Goal: Transaction & Acquisition: Purchase product/service

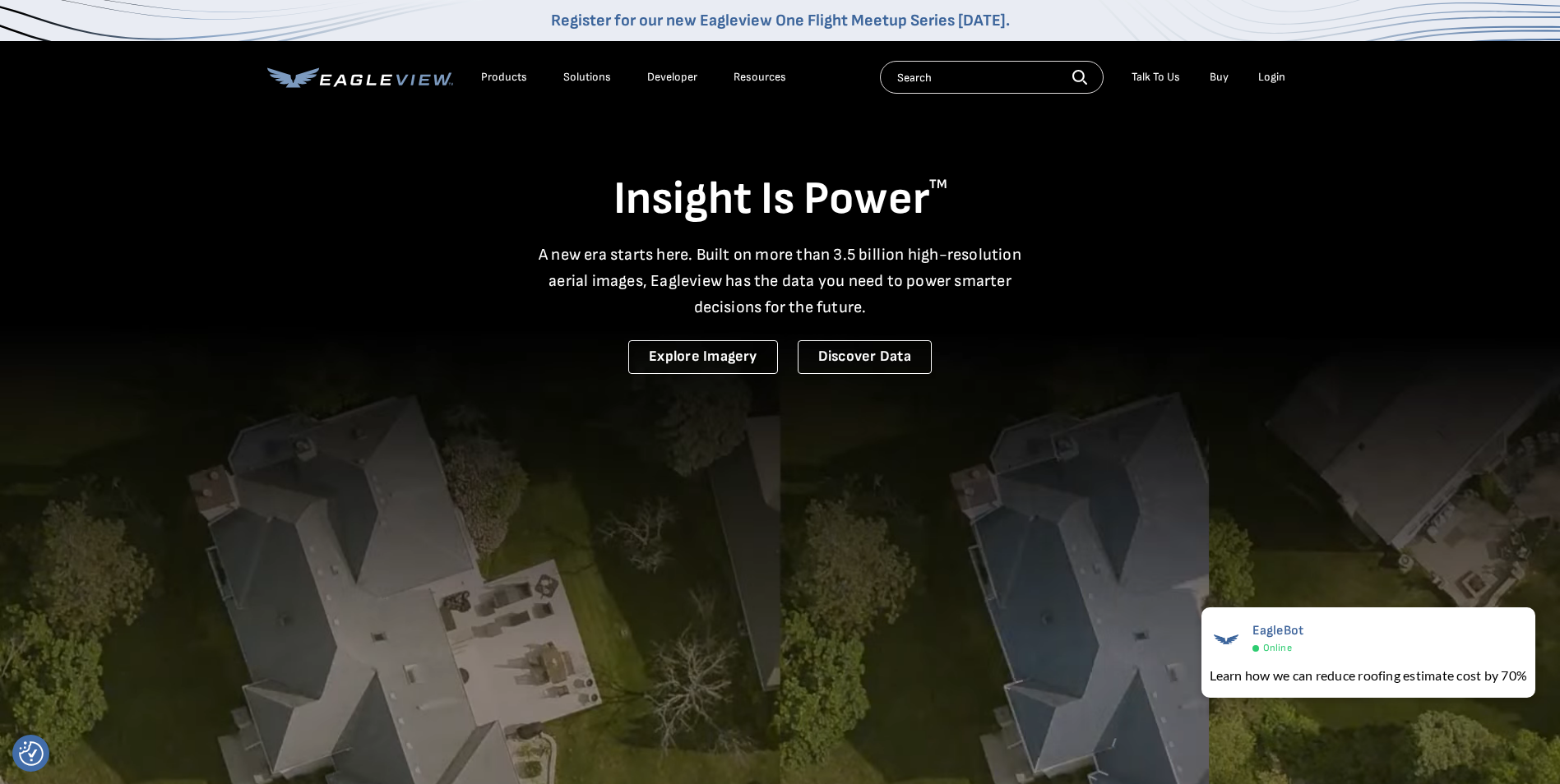
click at [1263, 79] on div "Login" at bounding box center [1271, 77] width 27 height 15
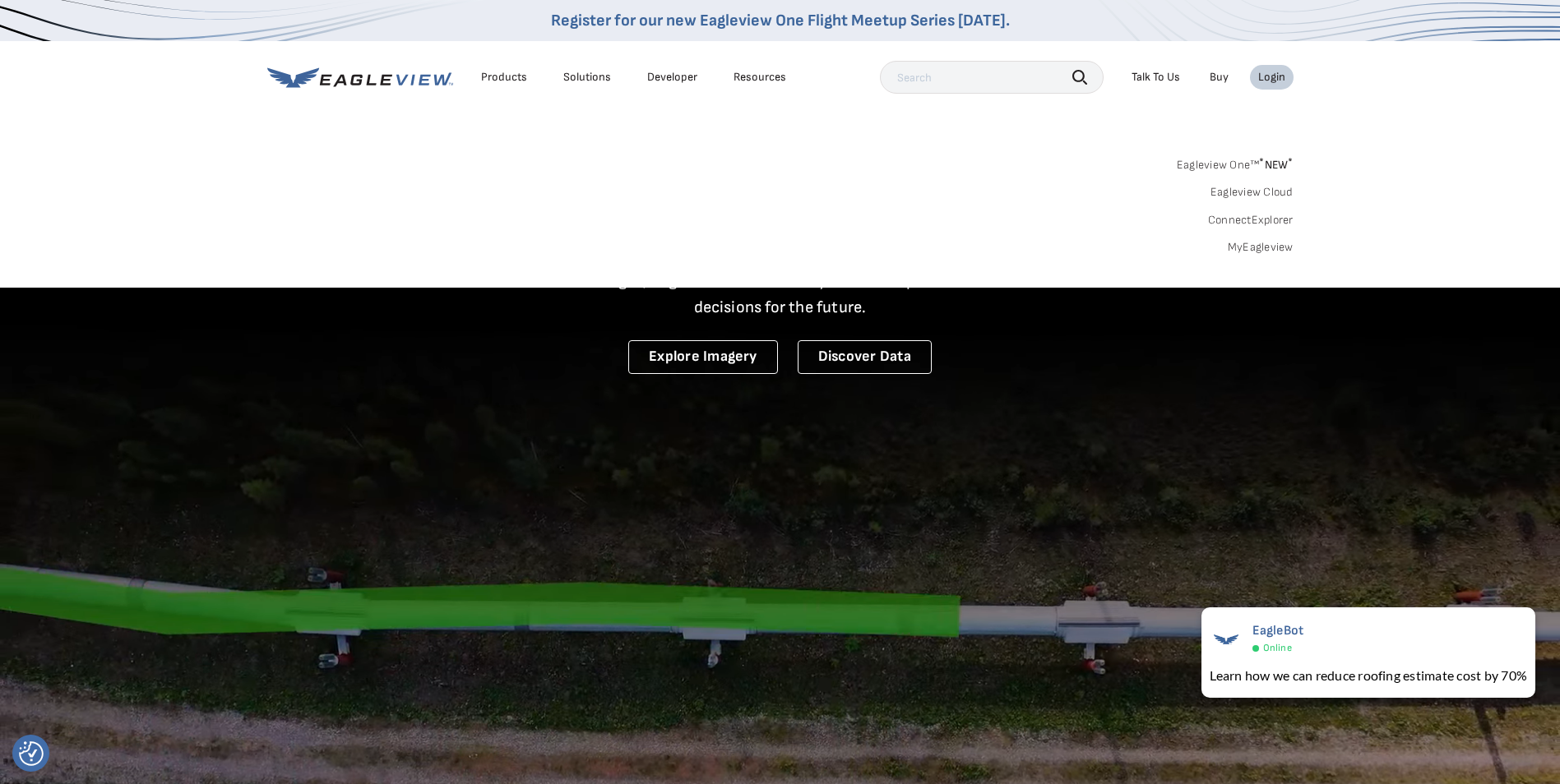
click at [1270, 254] on link "MyEagleview" at bounding box center [1260, 248] width 66 height 15
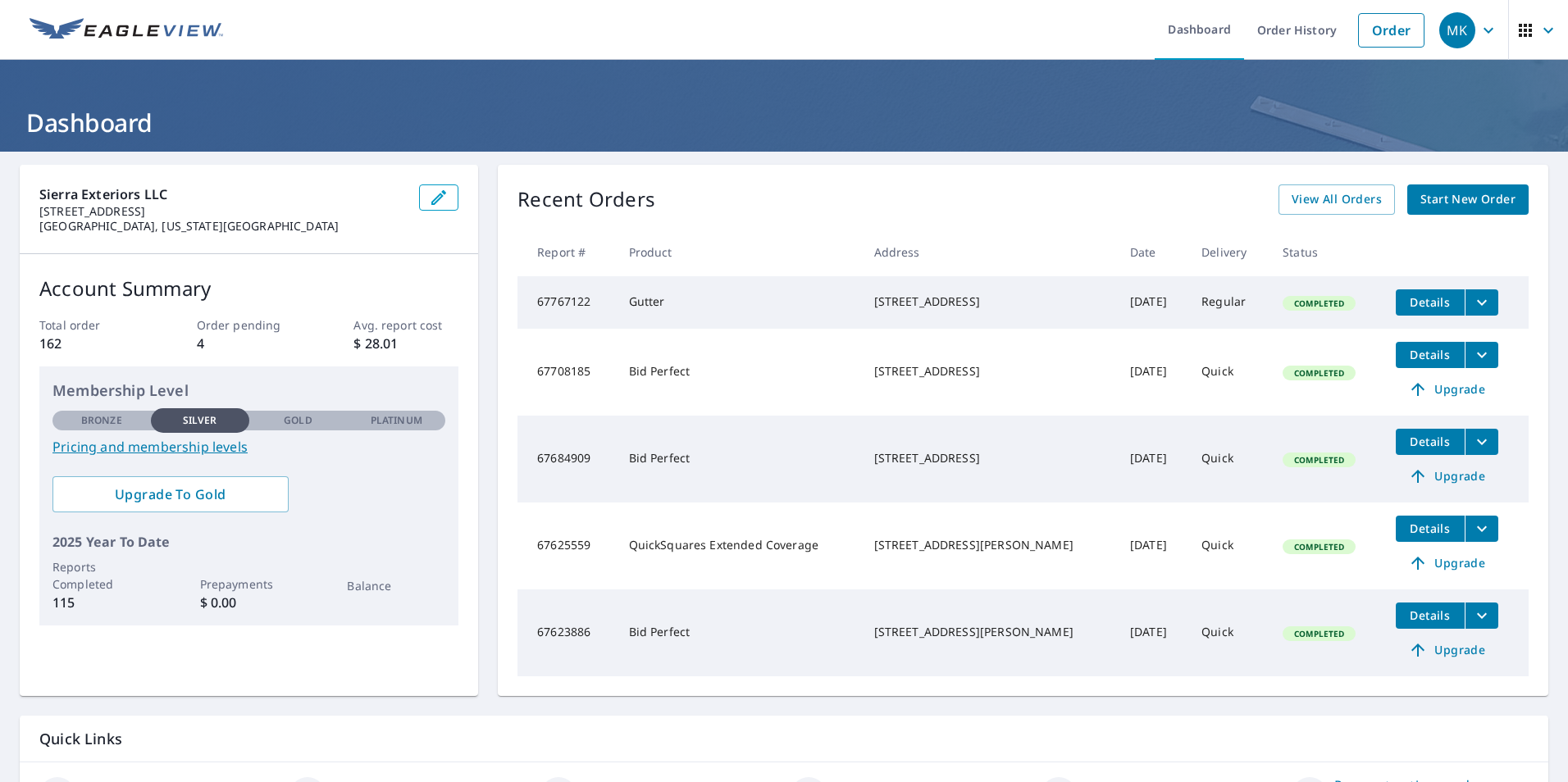
click at [1452, 210] on link "Start New Order" at bounding box center [1467, 199] width 121 height 31
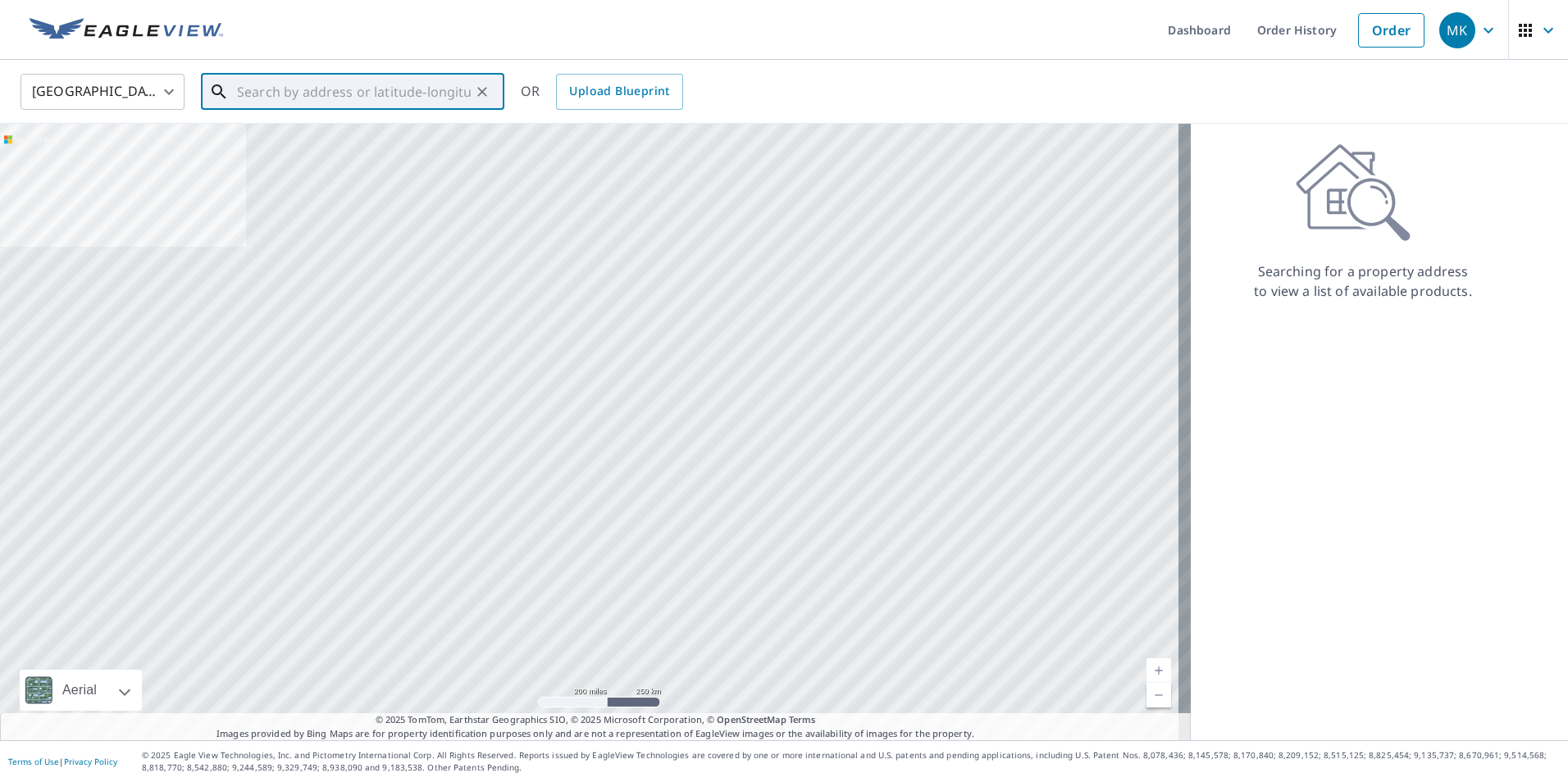
click at [370, 91] on input "text" at bounding box center [354, 92] width 234 height 46
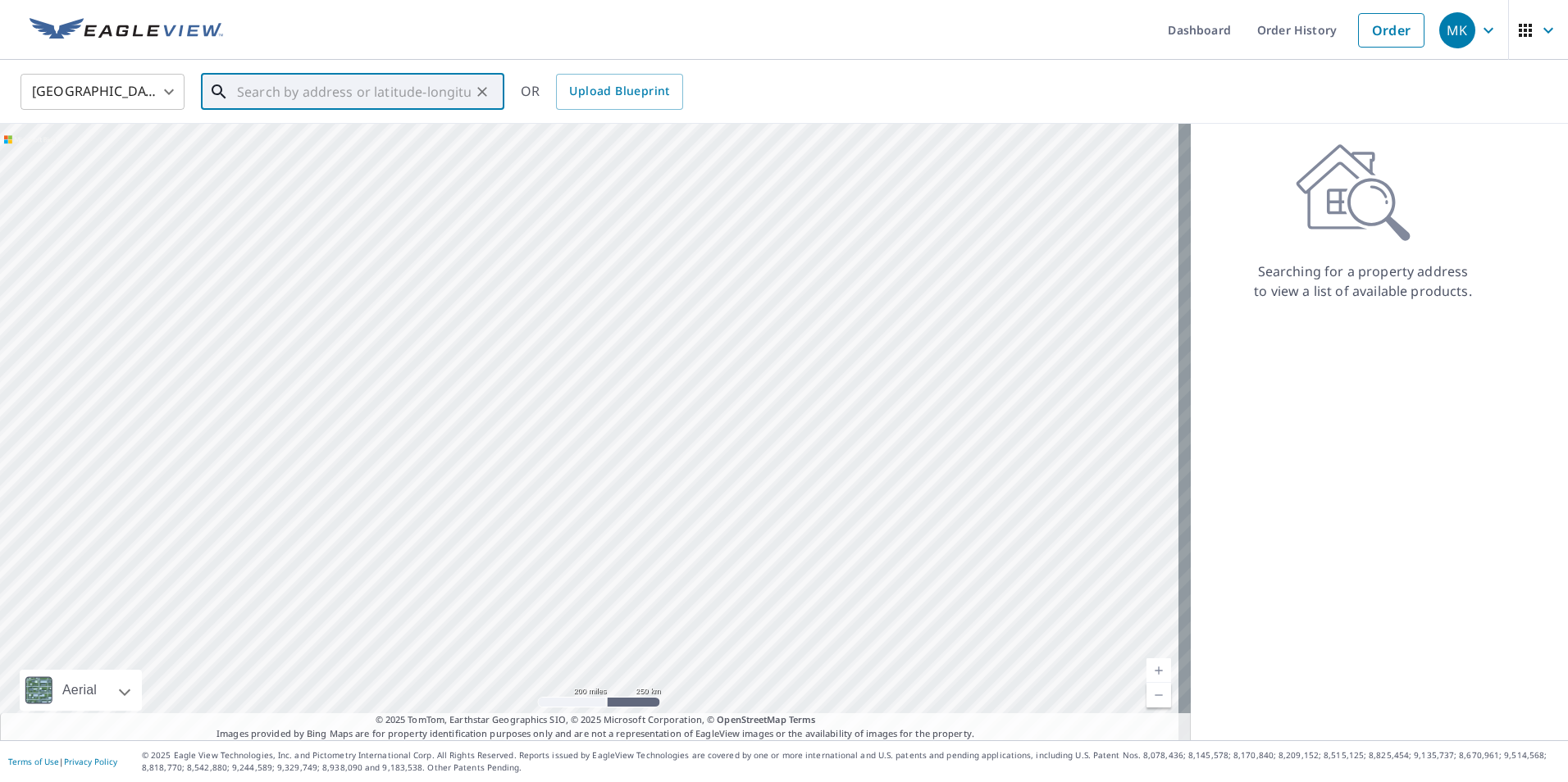
paste input "[STREET_ADDRESS]"
click at [400, 142] on span "[STREET_ADDRESS]" at bounding box center [363, 139] width 257 height 19
type input "[STREET_ADDRESS]"
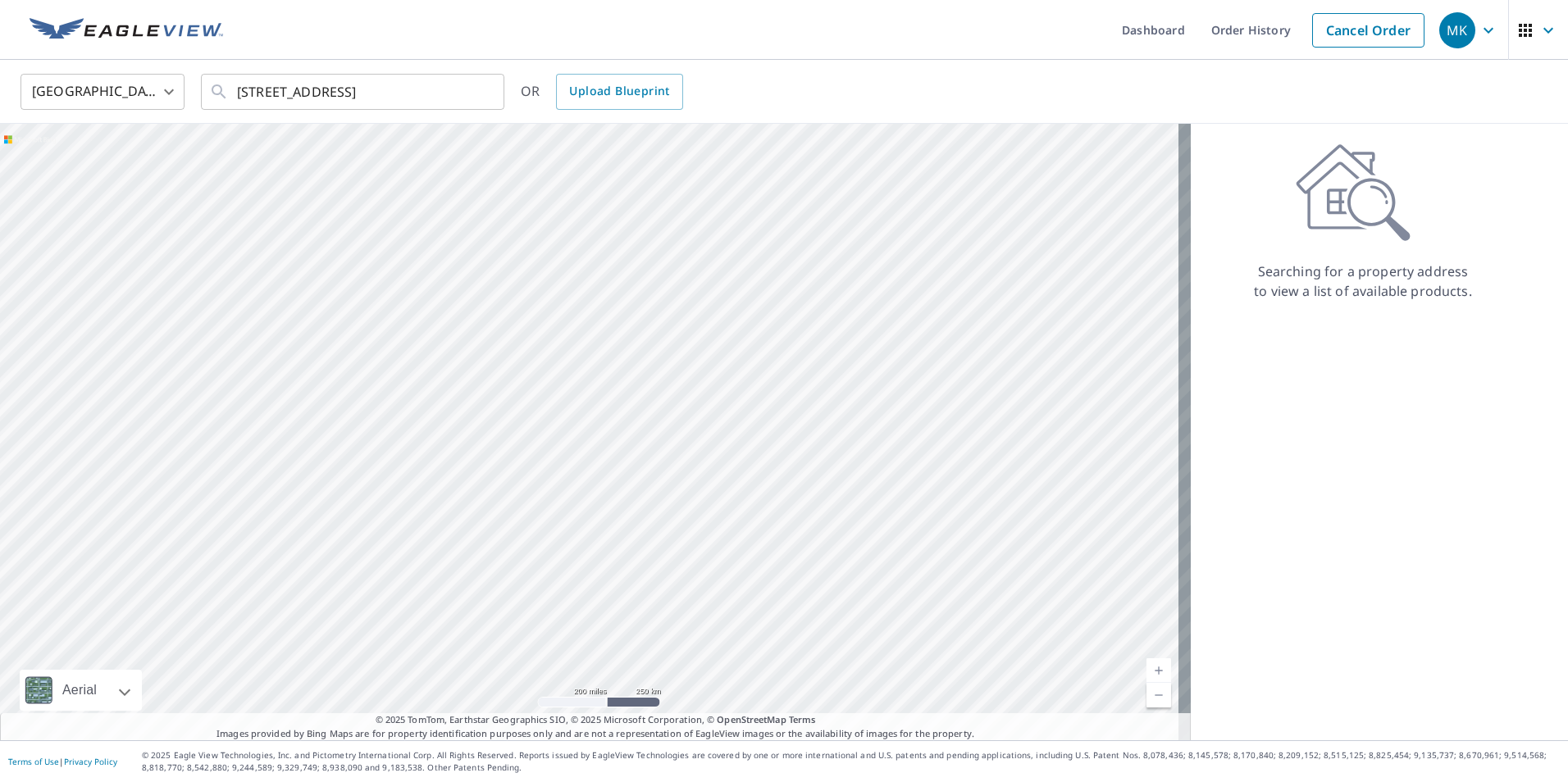
scroll to position [0, 0]
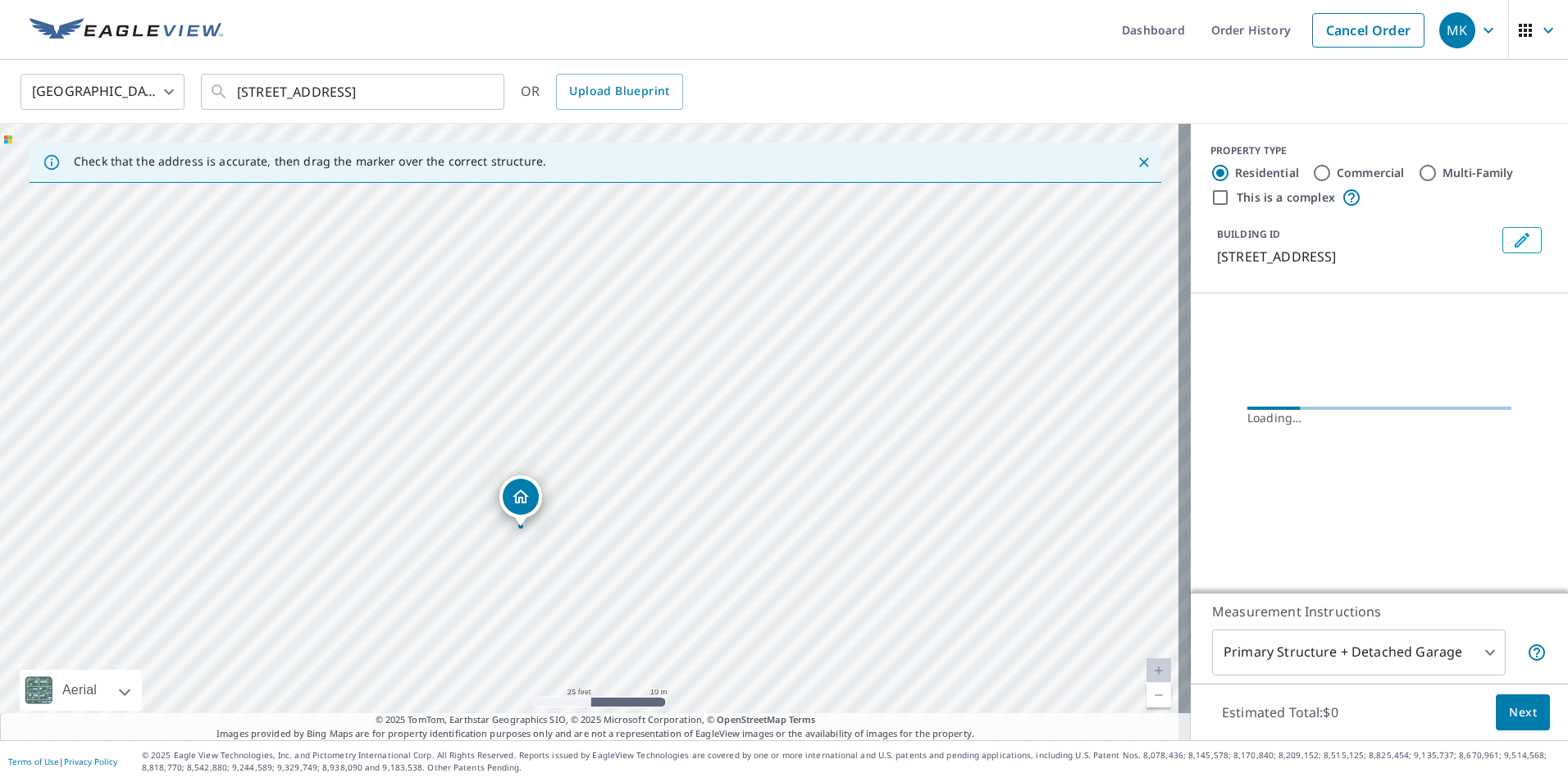
drag, startPoint x: 585, startPoint y: 472, endPoint x: 672, endPoint y: 331, distance: 165.7
click at [672, 331] on div "[STREET_ADDRESS]" at bounding box center [595, 432] width 1191 height 616
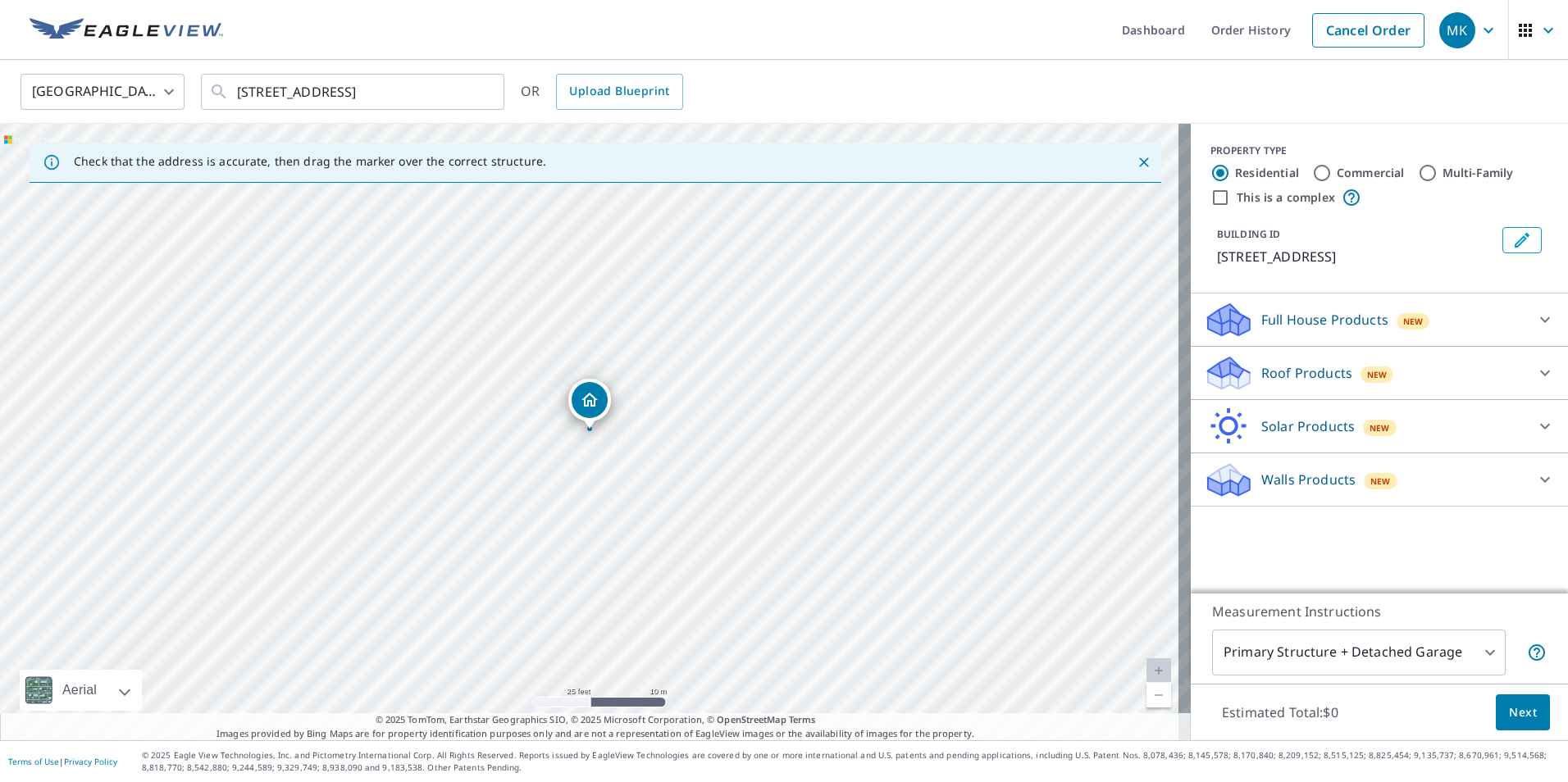
click at [1450, 388] on div "Roof Products New" at bounding box center [1364, 374] width 321 height 39
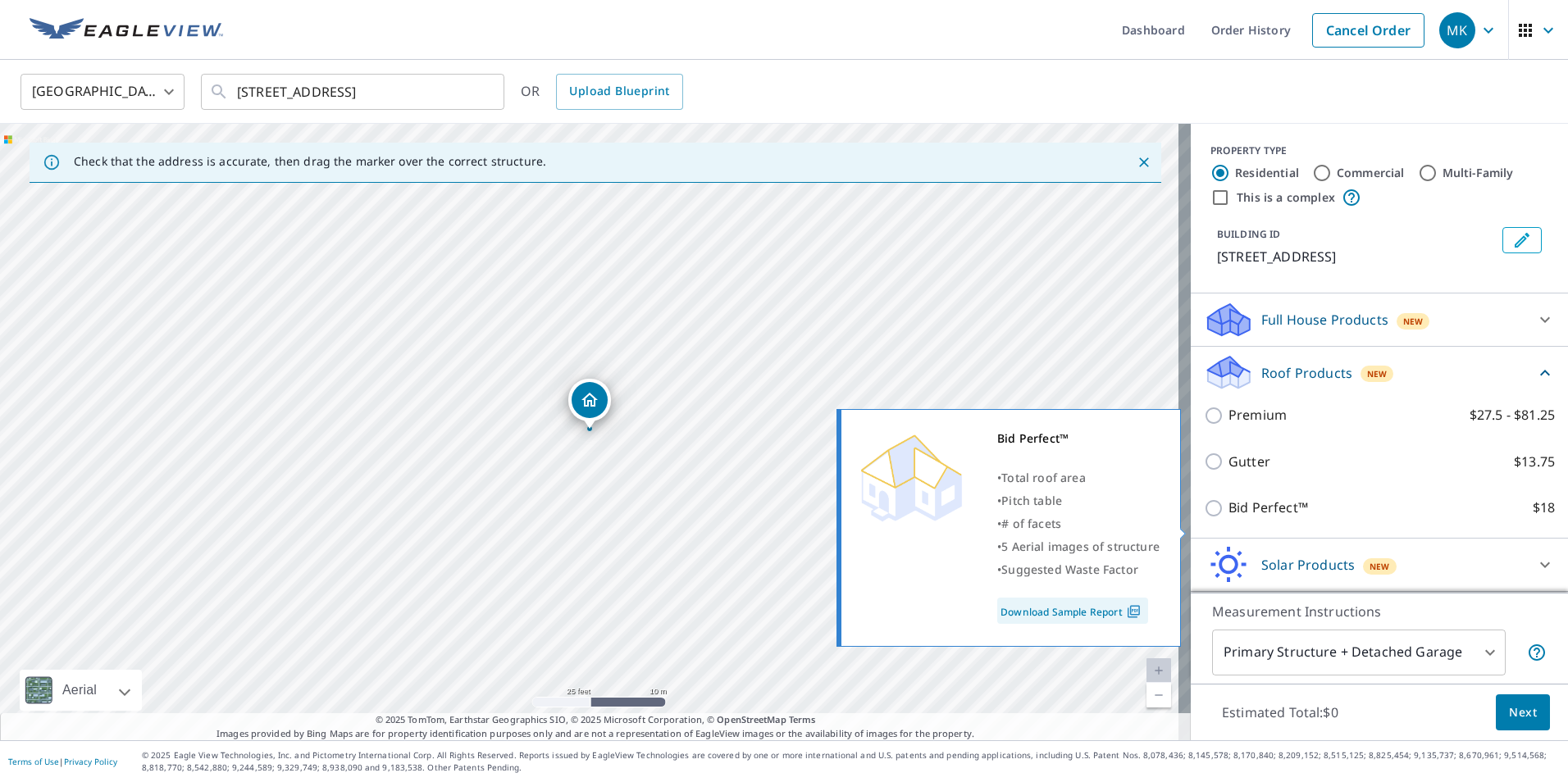
click at [1249, 518] on p "Bid Perfect™" at bounding box center [1268, 508] width 80 height 20
click at [1228, 518] on input "Bid Perfect™ $18" at bounding box center [1216, 508] width 25 height 19
checkbox input "true"
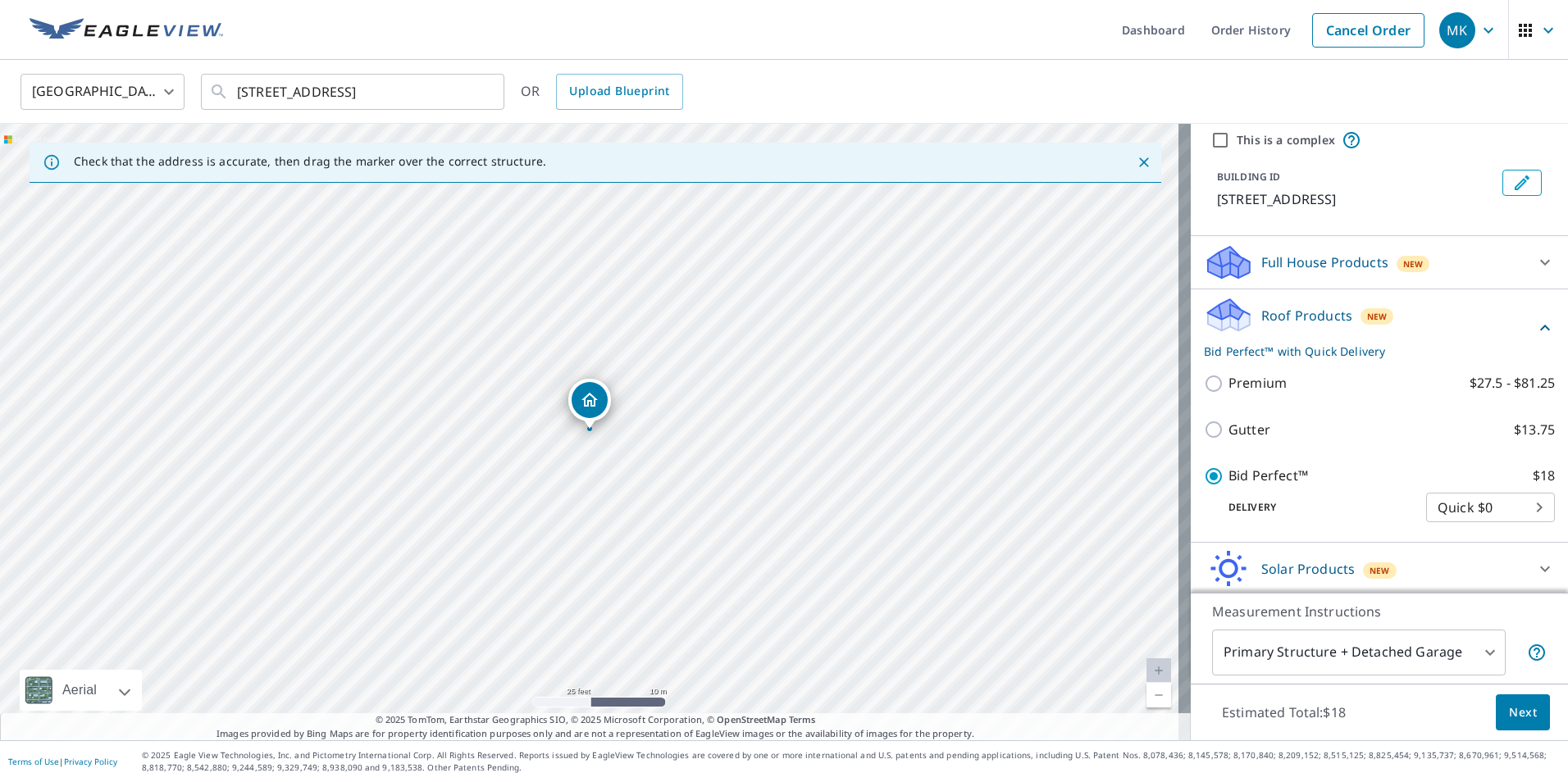
scroll to position [133, 0]
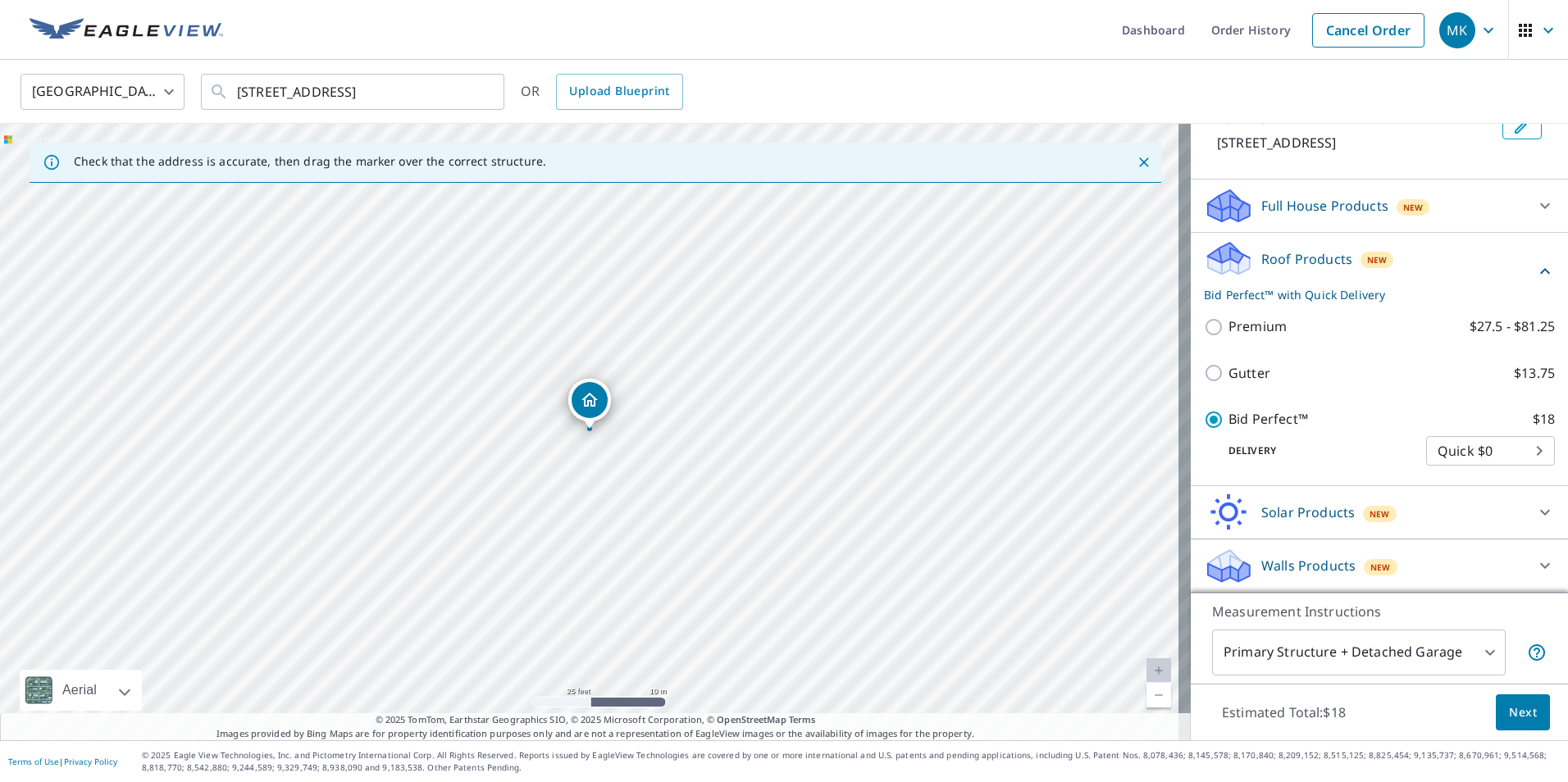
click at [1397, 653] on body "MK MK Dashboard Order History Cancel Order MK [GEOGRAPHIC_DATA] US ​ [STREET_AD…" at bounding box center [784, 391] width 1568 height 782
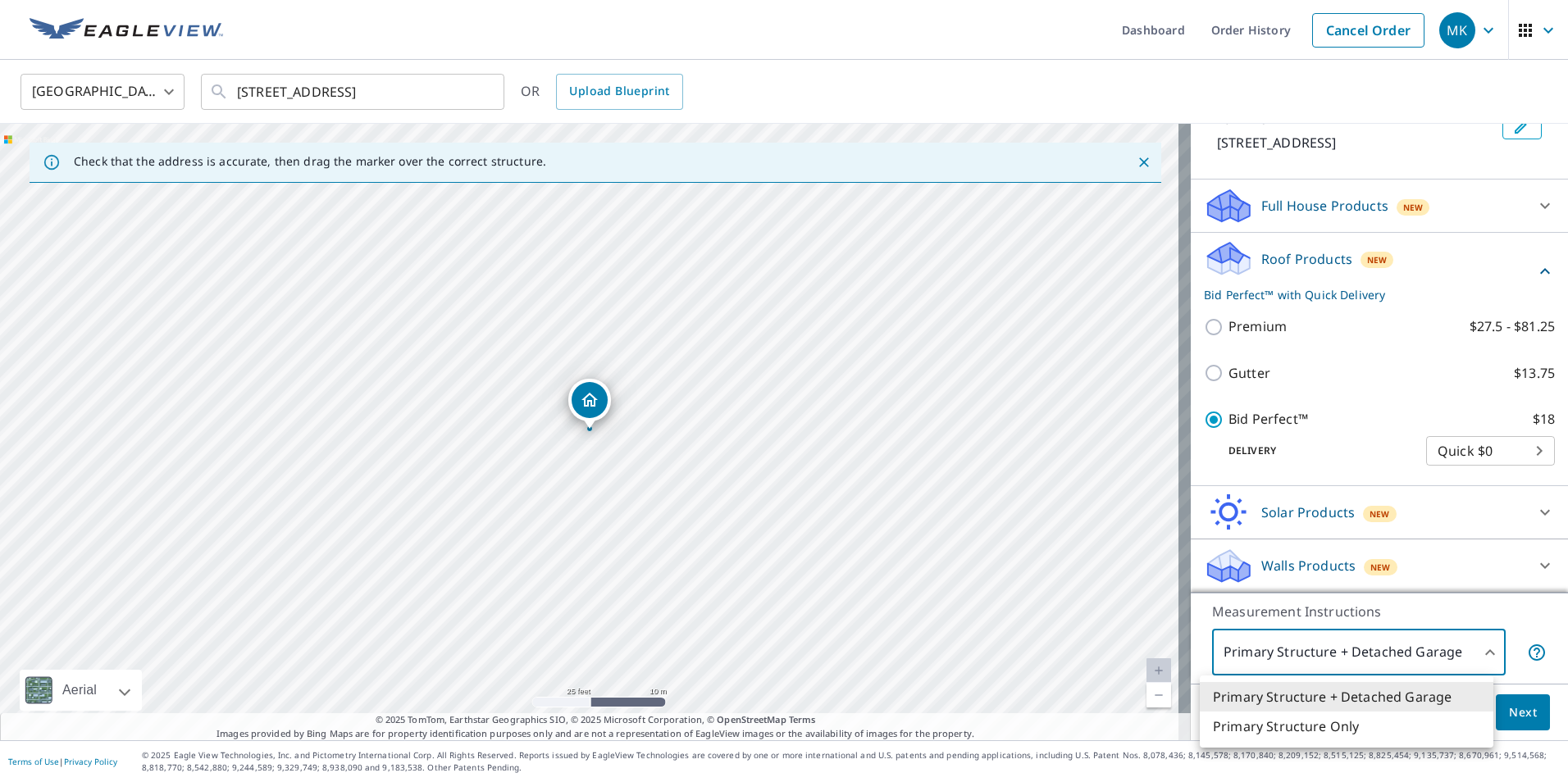
click at [1357, 725] on li "Primary Structure Only" at bounding box center [1346, 726] width 293 height 30
type input "2"
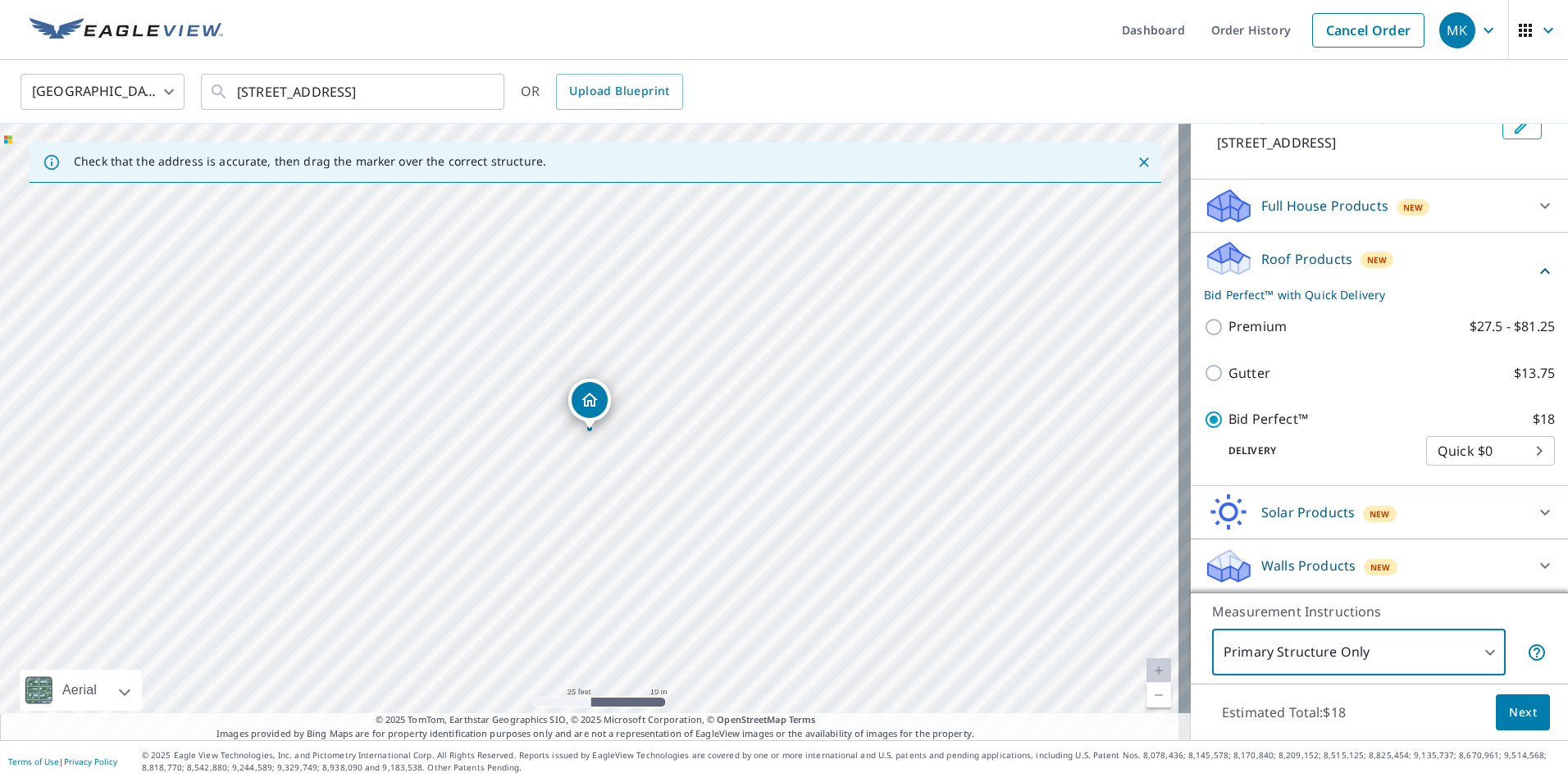
click at [1524, 710] on span "Next" at bounding box center [1523, 713] width 28 height 20
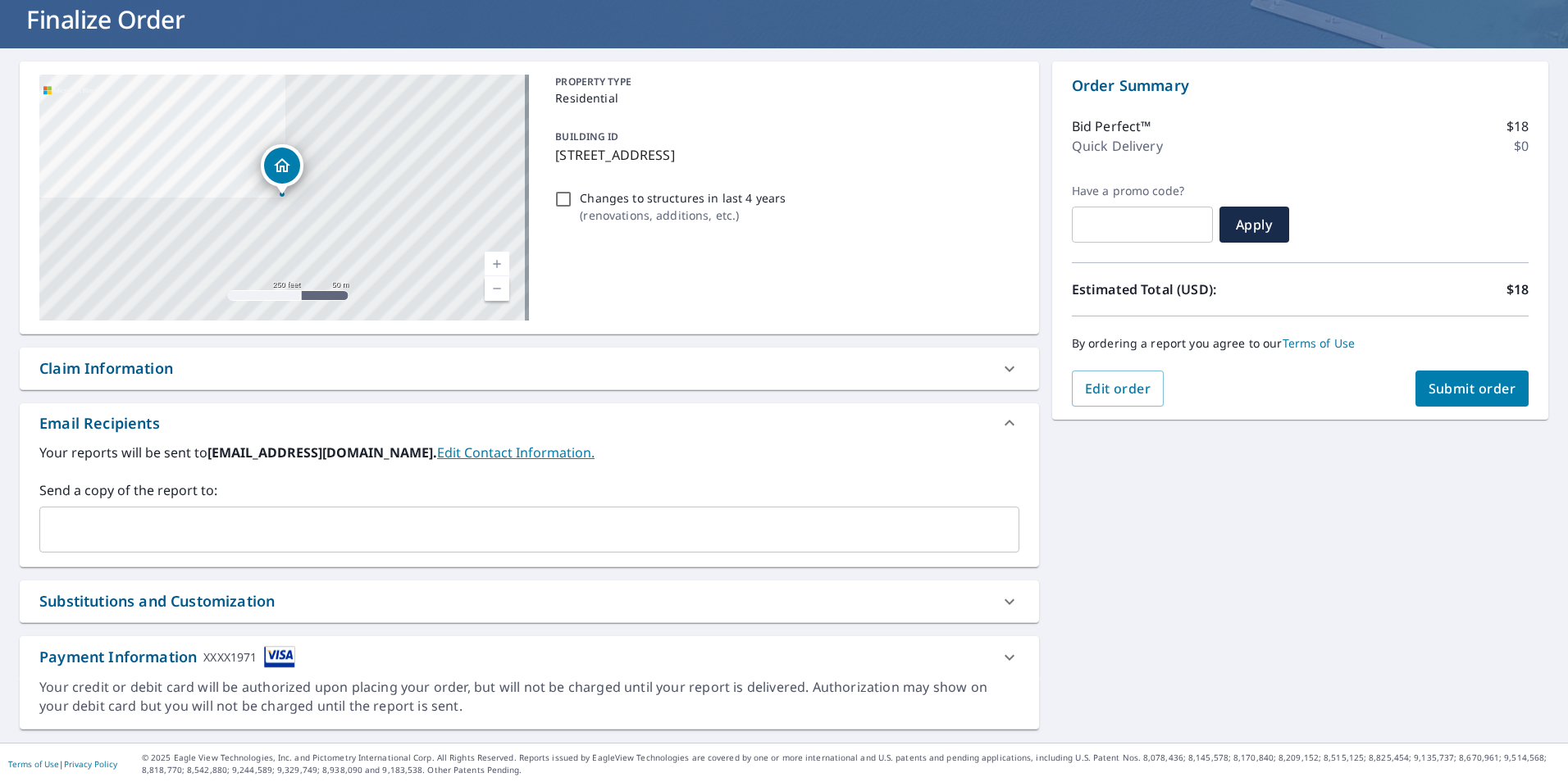
scroll to position [106, 0]
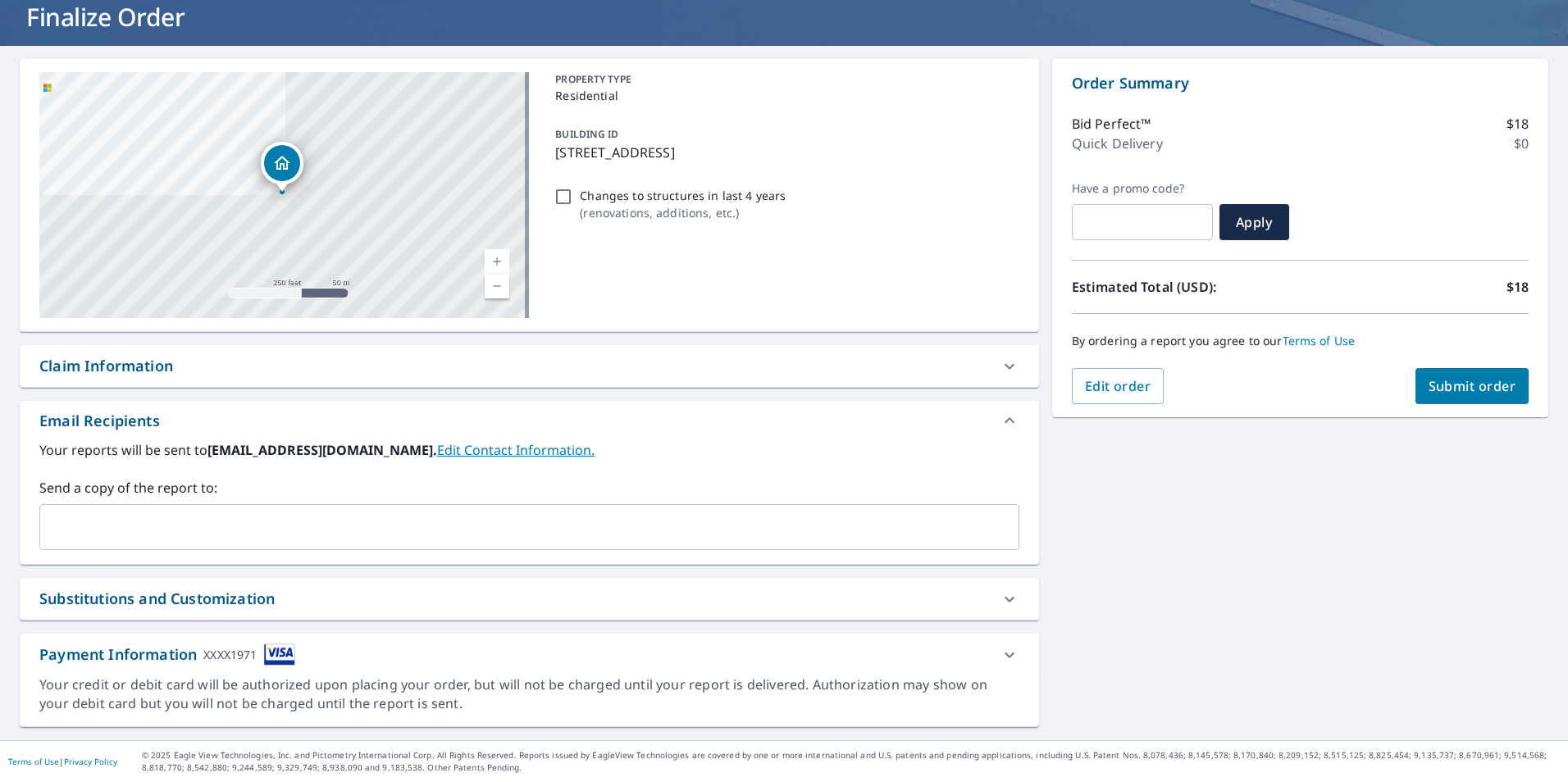
click at [221, 534] on input "text" at bounding box center [517, 528] width 940 height 31
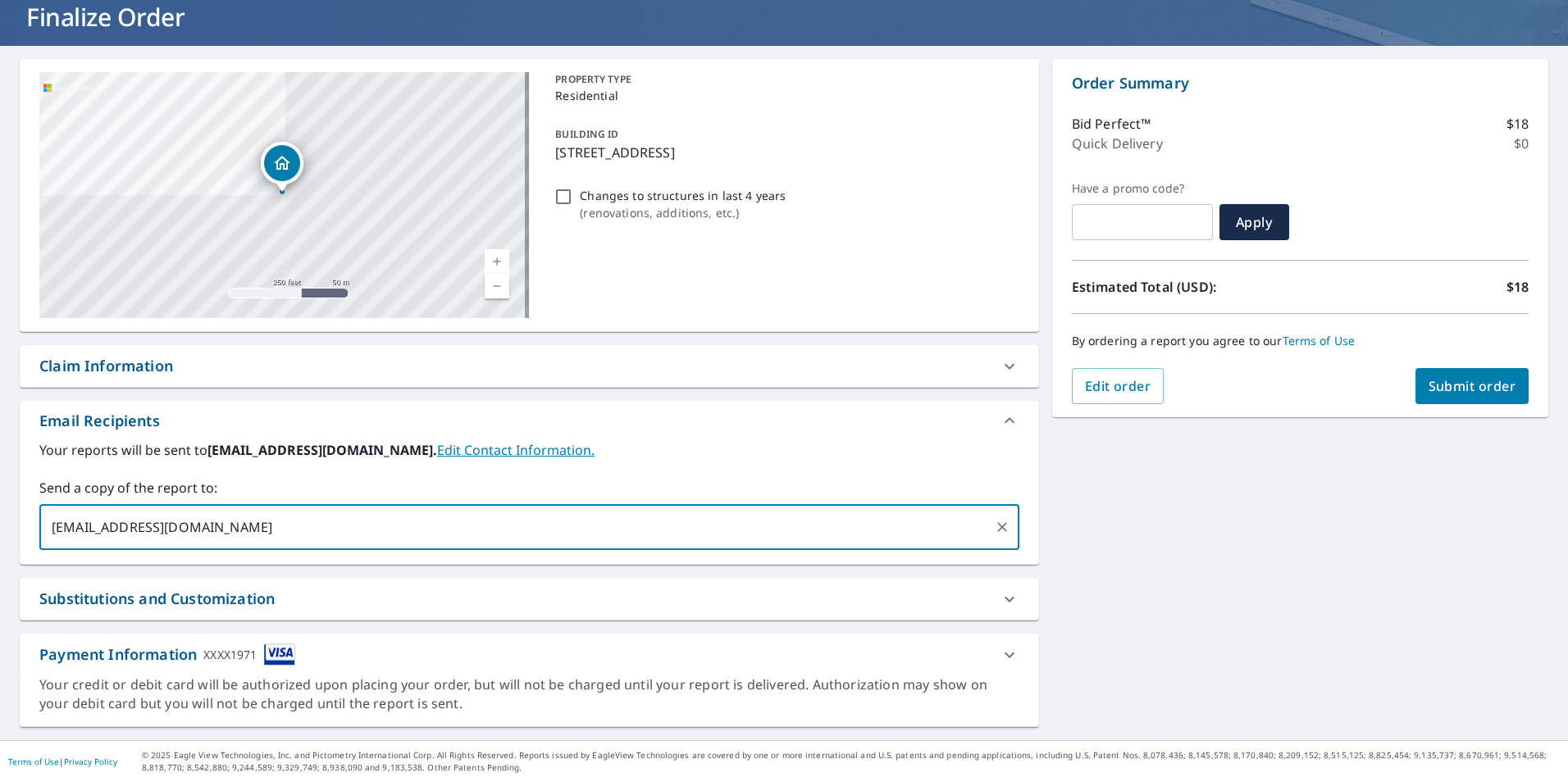
type input "[EMAIL_ADDRESS][DOMAIN_NAME]"
click at [724, 429] on div "Email Recipients" at bounding box center [515, 421] width 951 height 22
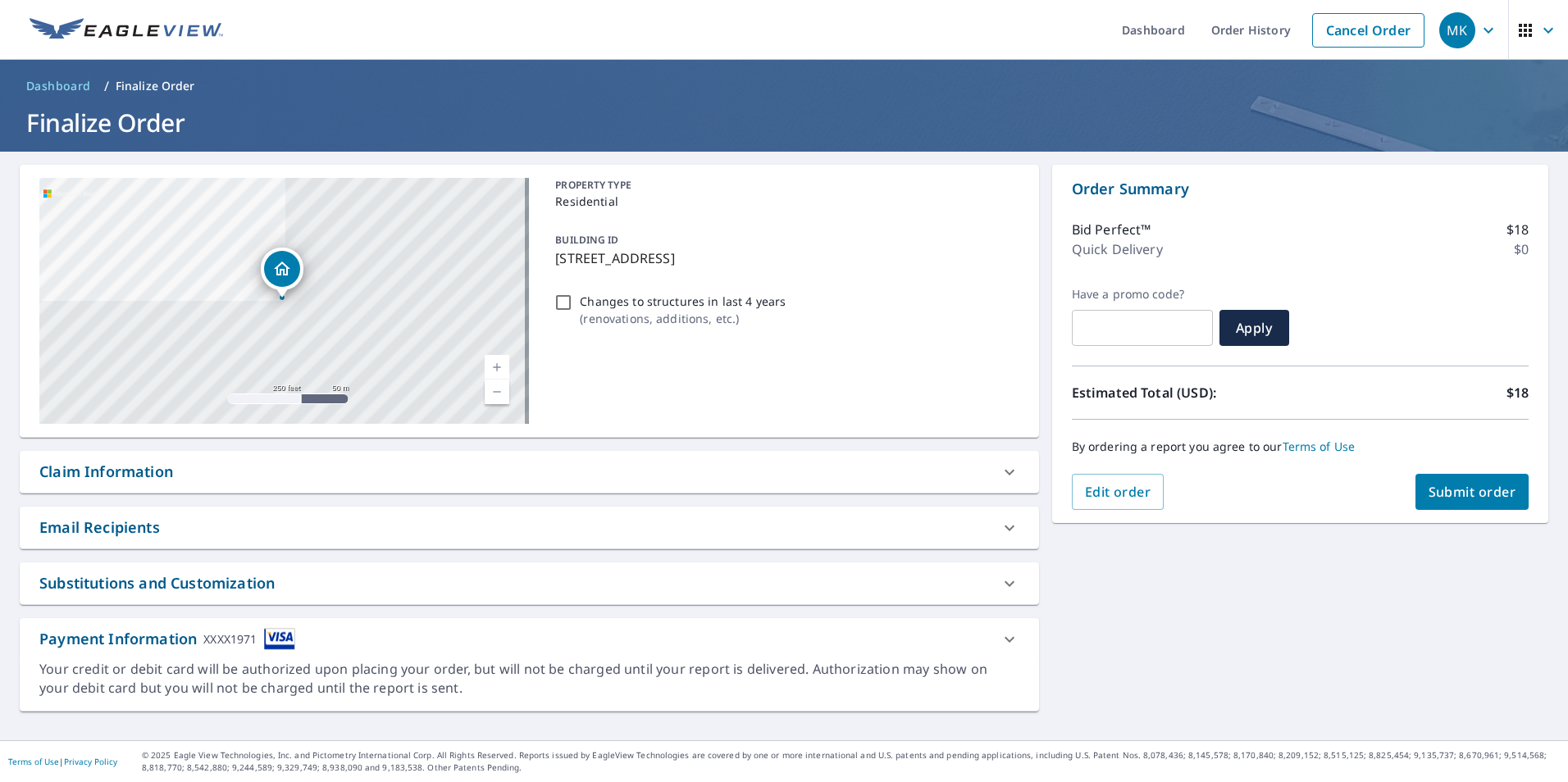
scroll to position [0, 0]
click at [1454, 494] on span "Submit order" at bounding box center [1473, 491] width 88 height 18
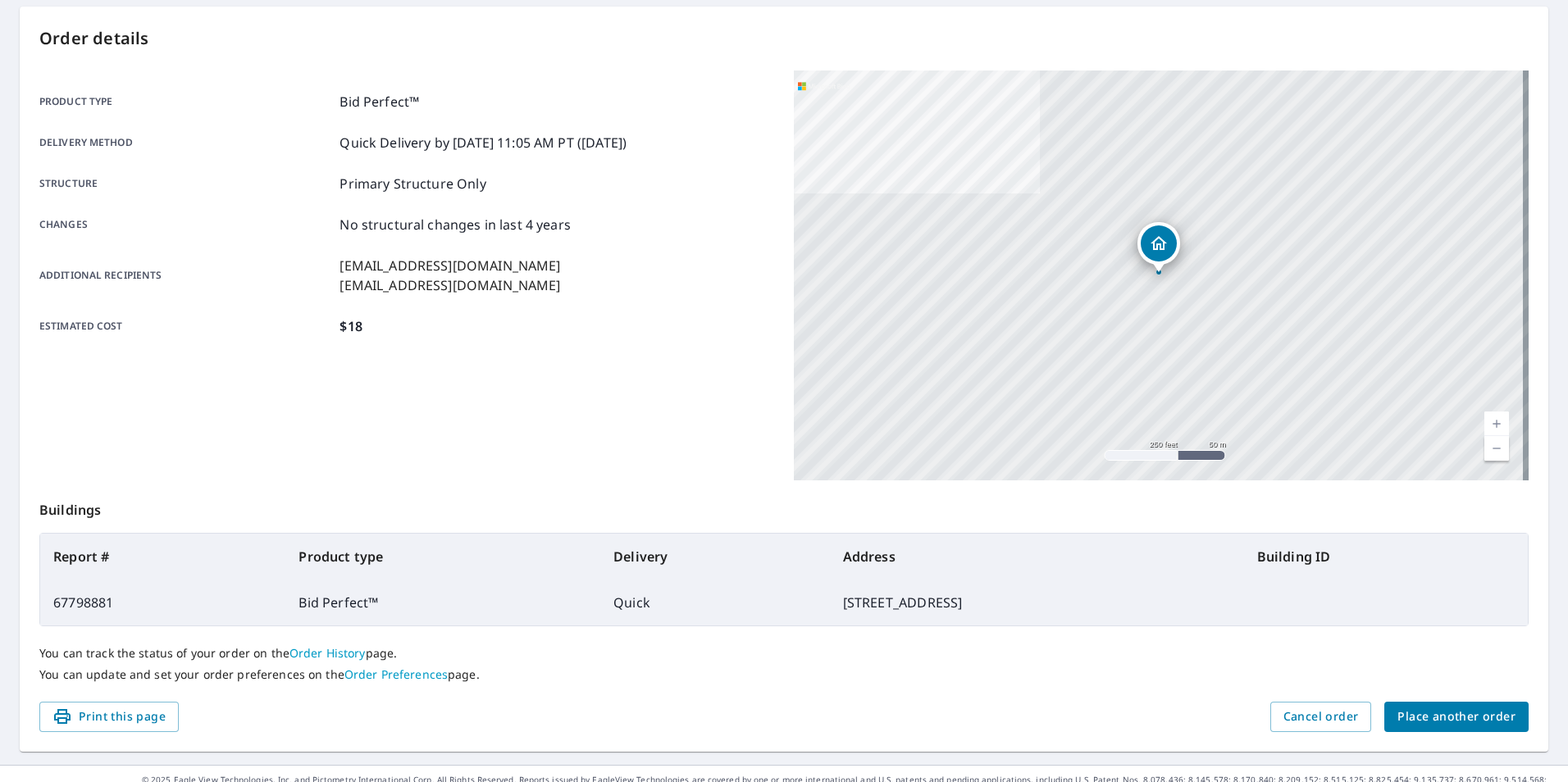
scroll to position [183, 0]
